Goal: Find specific page/section: Find specific page/section

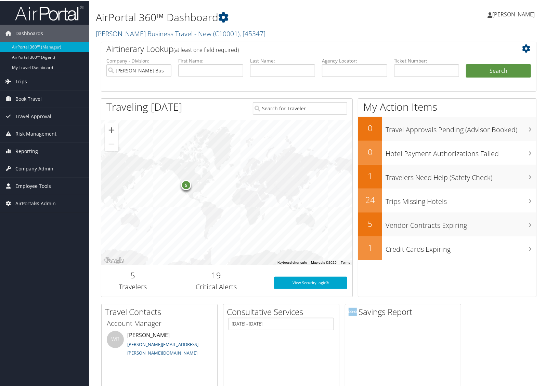
click at [23, 187] on span "Employee Tools" at bounding box center [33, 185] width 36 height 17
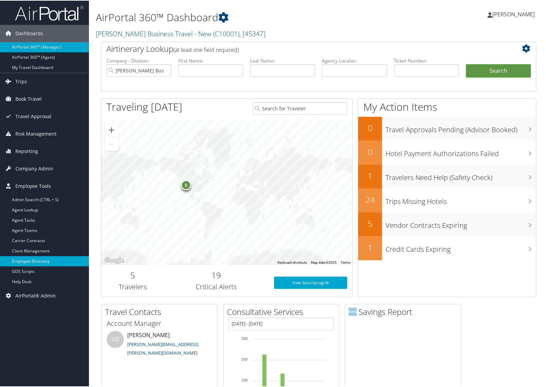
click at [43, 257] on link "Employee Directory" at bounding box center [44, 261] width 89 height 10
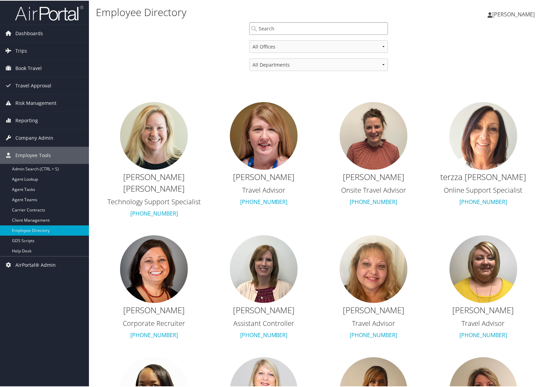
click at [308, 29] on input "search" at bounding box center [318, 28] width 138 height 13
type input "g"
click at [29, 33] on span "Dashboards" at bounding box center [29, 32] width 28 height 17
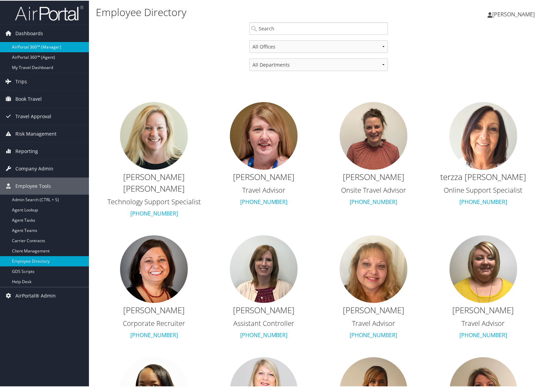
click at [31, 47] on link "AirPortal 360™ (Manager)" at bounding box center [44, 46] width 89 height 10
